Goal: Information Seeking & Learning: Stay updated

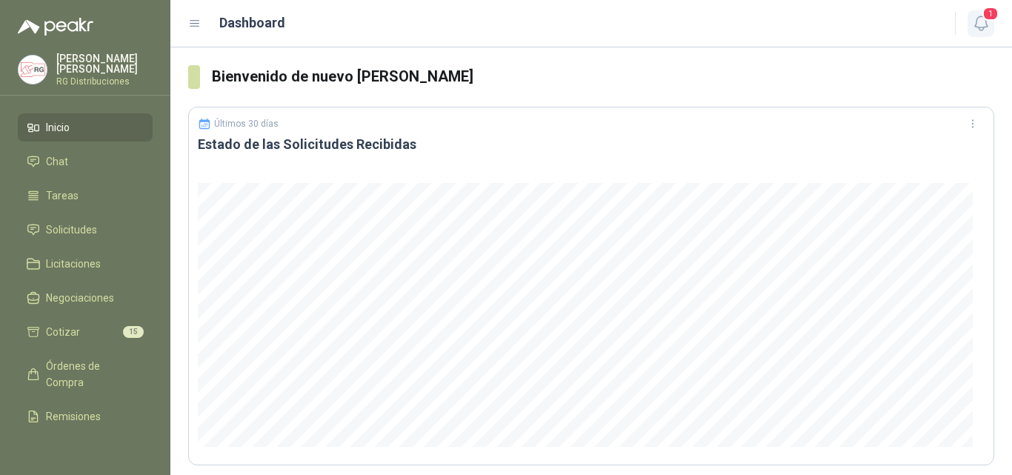
click at [977, 22] on icon "button" at bounding box center [980, 23] width 13 height 14
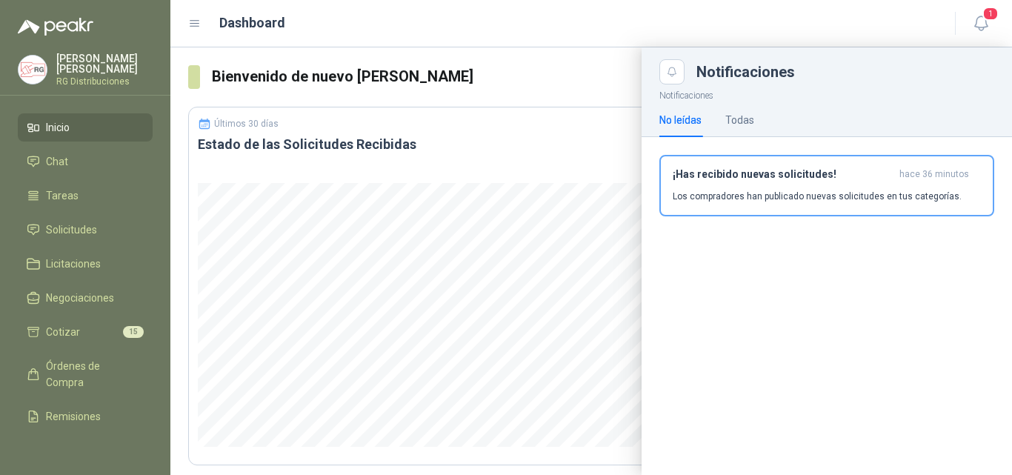
click at [813, 194] on p "Los compradores han publicado nuevas solicitudes en tus categorías." at bounding box center [817, 196] width 289 height 13
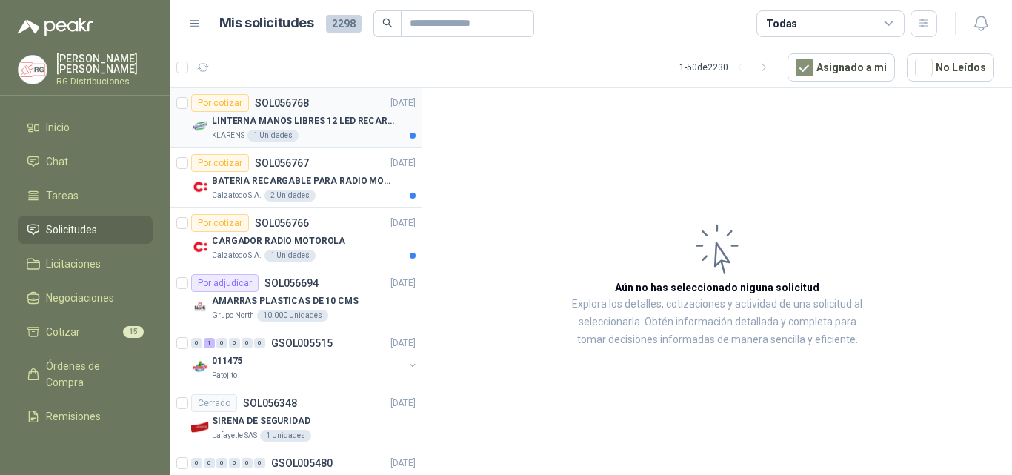
click at [336, 125] on p "LINTERNA MANOS LIBRES 12 LED RECARGALE" at bounding box center [304, 121] width 185 height 14
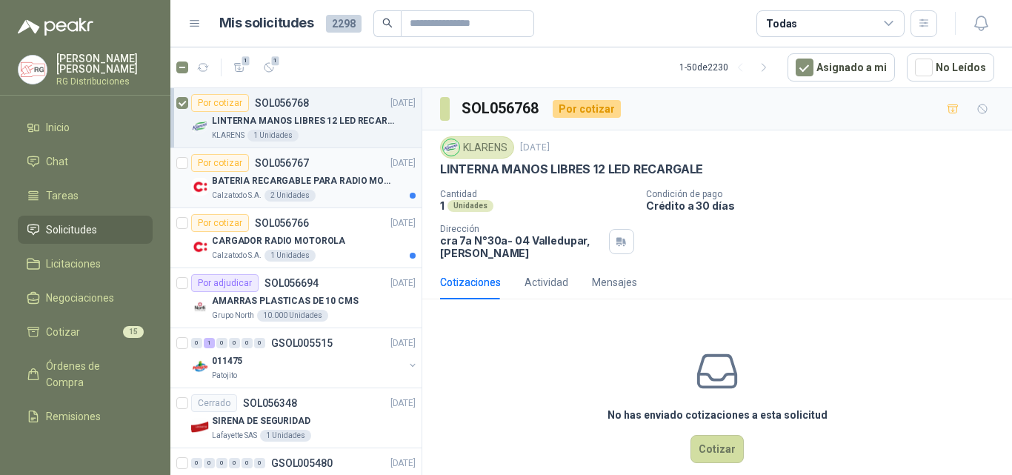
click at [305, 176] on p "BATERIA RECARGABLE PARA RADIO MOTOROLA" at bounding box center [304, 181] width 185 height 14
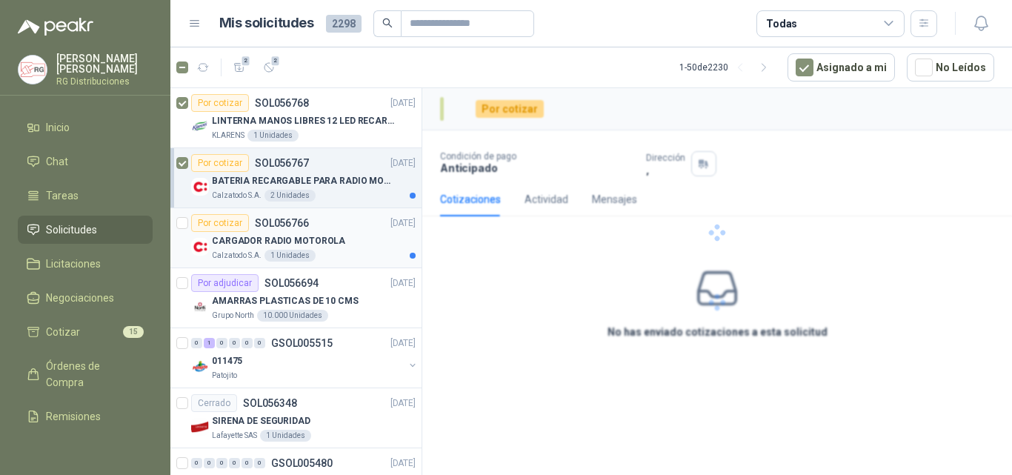
click at [324, 240] on p "CARGADOR RADIO MOTOROLA" at bounding box center [278, 241] width 133 height 14
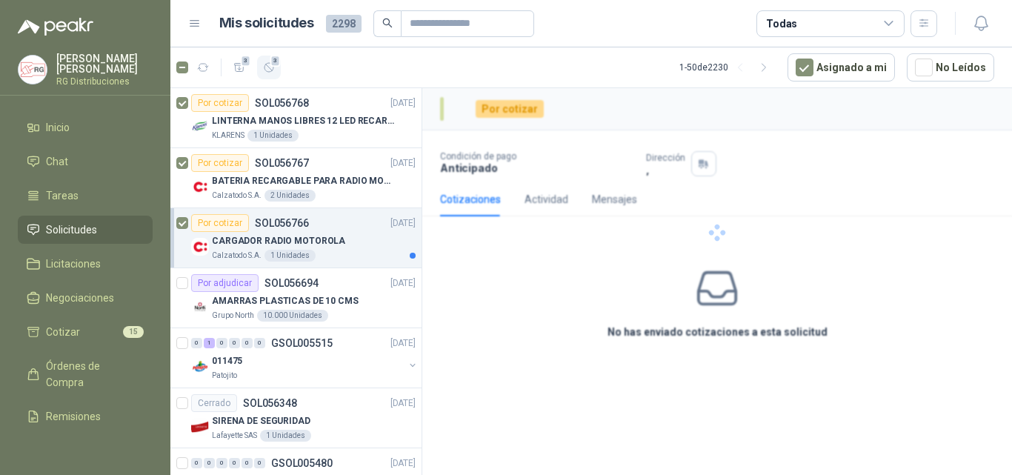
click at [272, 63] on span "3" at bounding box center [275, 61] width 10 height 12
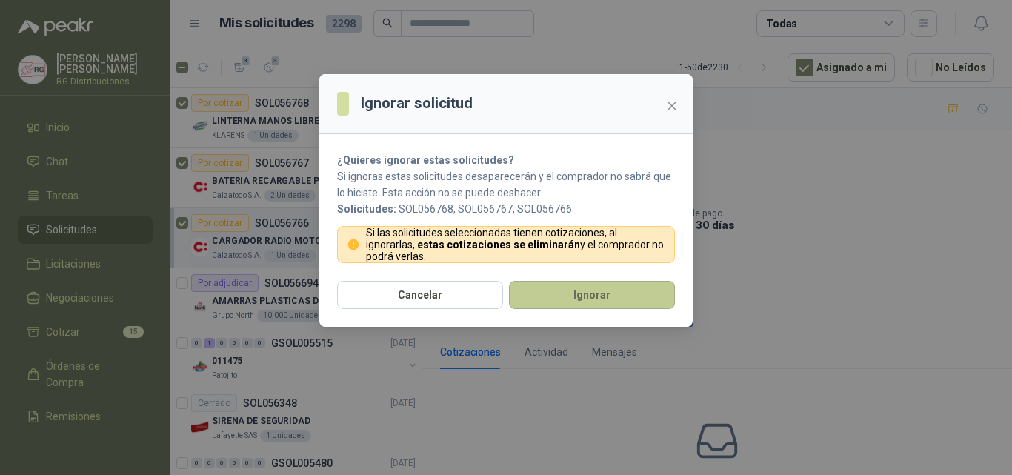
click at [618, 296] on button "Ignorar" at bounding box center [592, 295] width 166 height 28
